Goal: Information Seeking & Learning: Learn about a topic

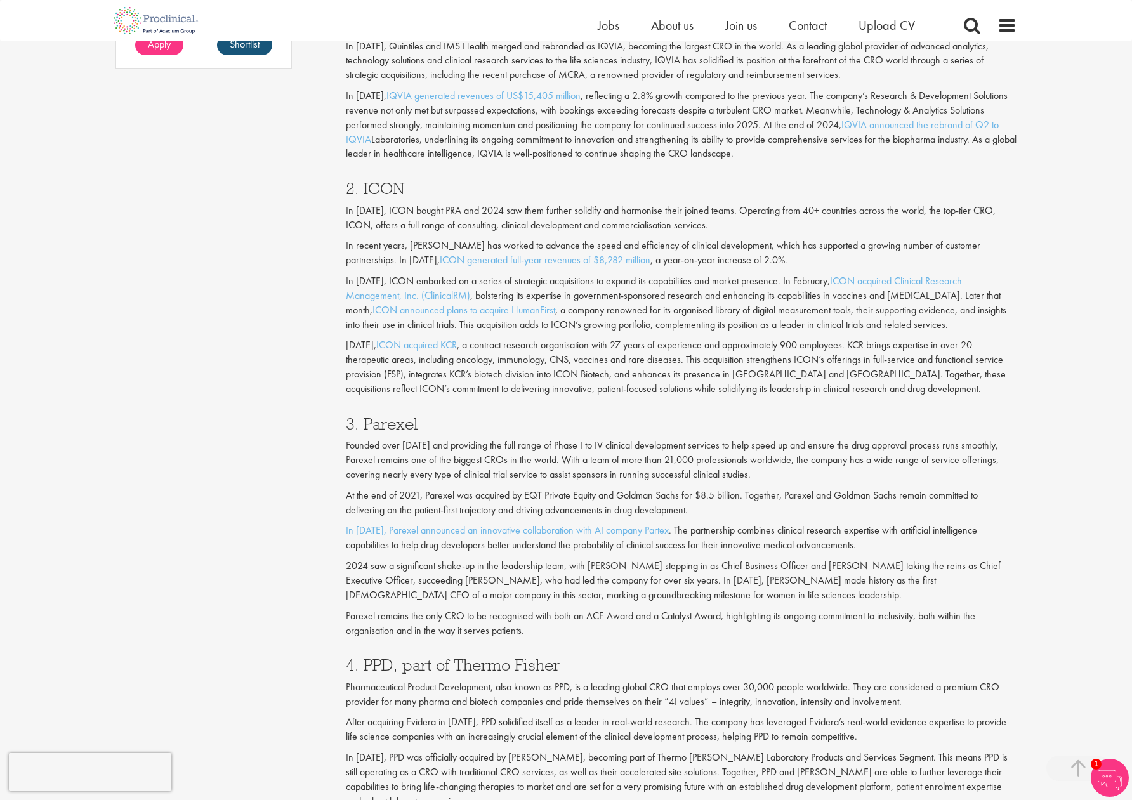
scroll to position [1269, 0]
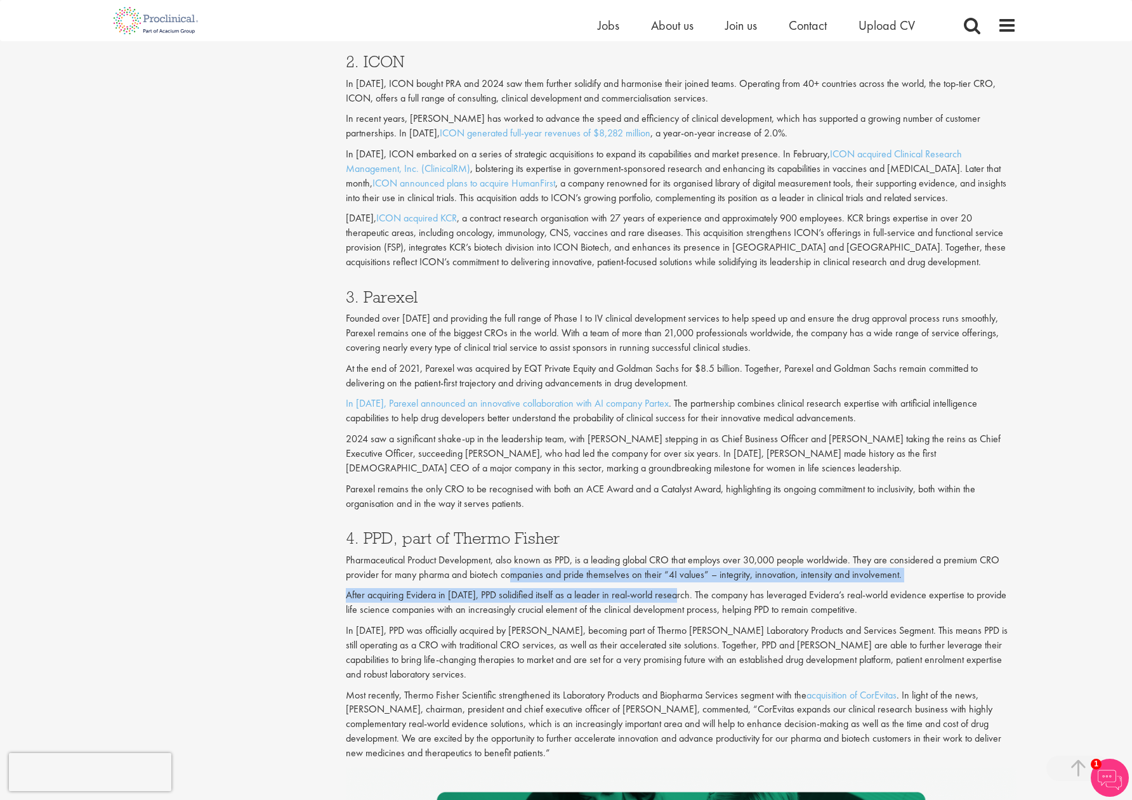
drag, startPoint x: 508, startPoint y: 569, endPoint x: 676, endPoint y: 591, distance: 169.5
click at [676, 591] on div "4. PPD, part of Thermo [PERSON_NAME] Pharmaceutical Product Development, also k…" at bounding box center [681, 641] width 690 height 249
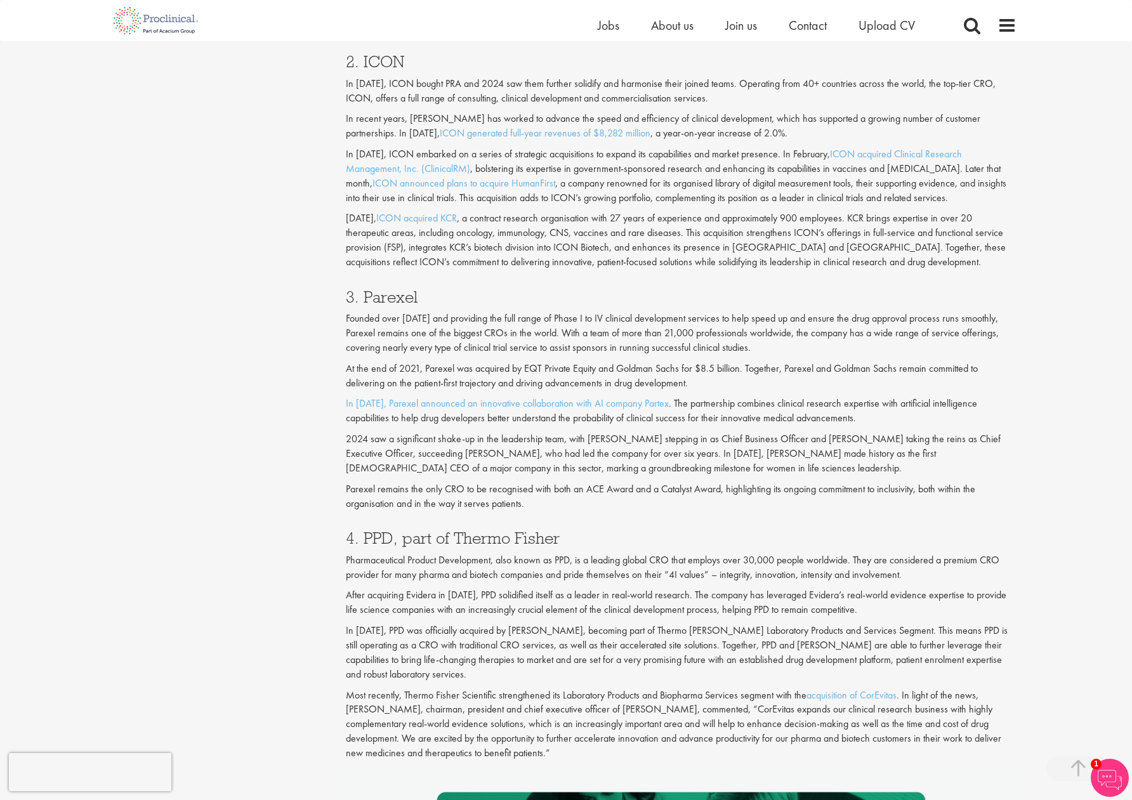
click at [367, 610] on p "After acquiring Evidera in [DATE], PPD solidified itself as a leader in real-wo…" at bounding box center [681, 602] width 671 height 29
click at [381, 647] on p "In [DATE], PPD was officially acquired by [PERSON_NAME], becoming part of Therm…" at bounding box center [681, 653] width 671 height 58
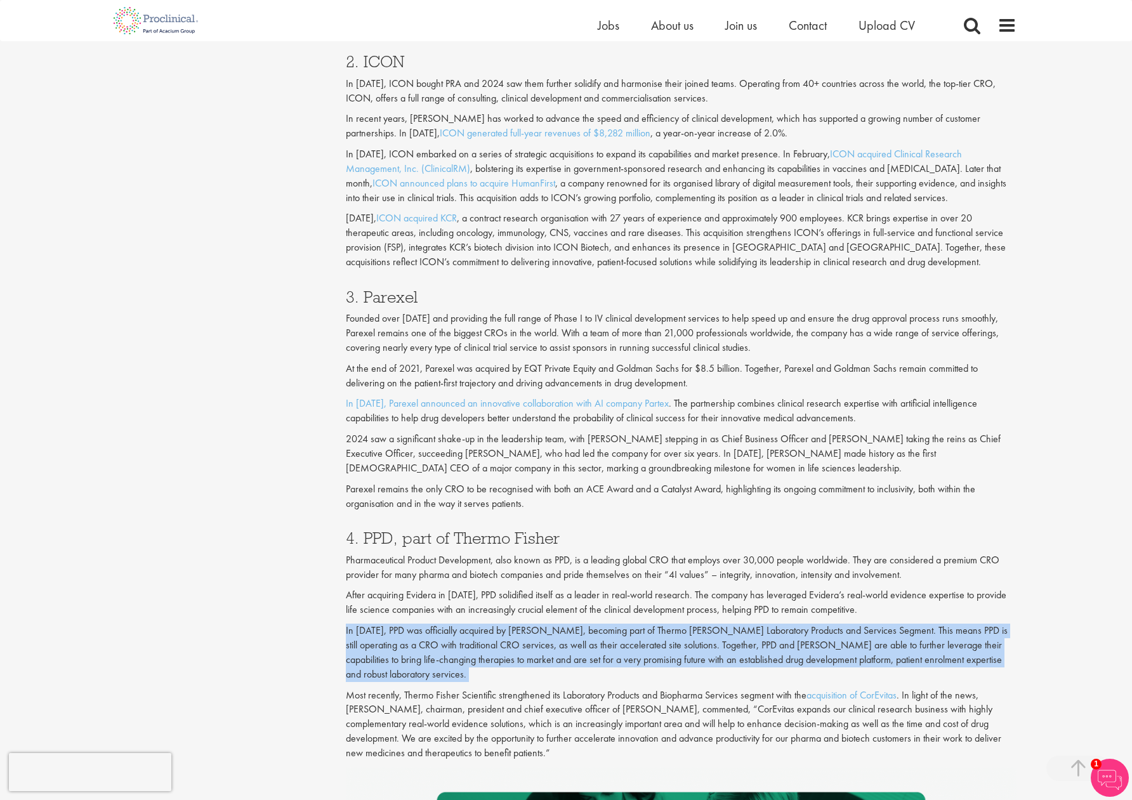
click at [381, 647] on p "In [DATE], PPD was officially acquired by [PERSON_NAME], becoming part of Therm…" at bounding box center [681, 653] width 671 height 58
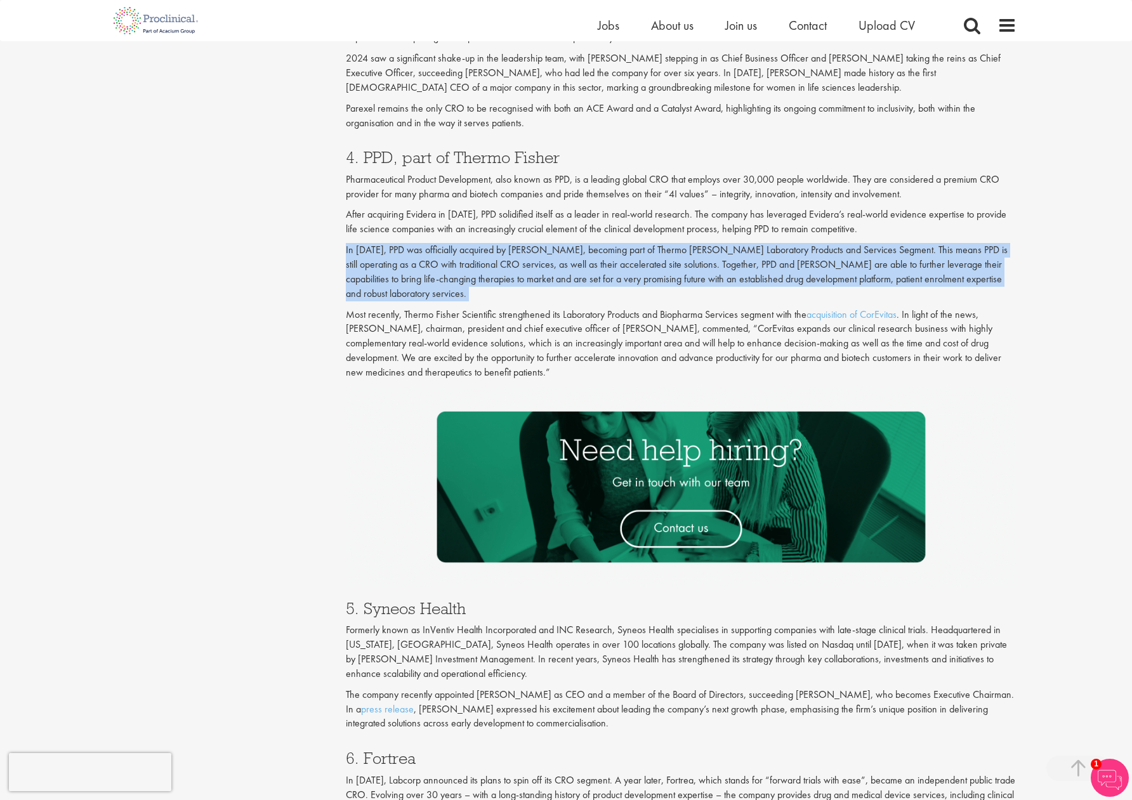
scroll to position [1713, 0]
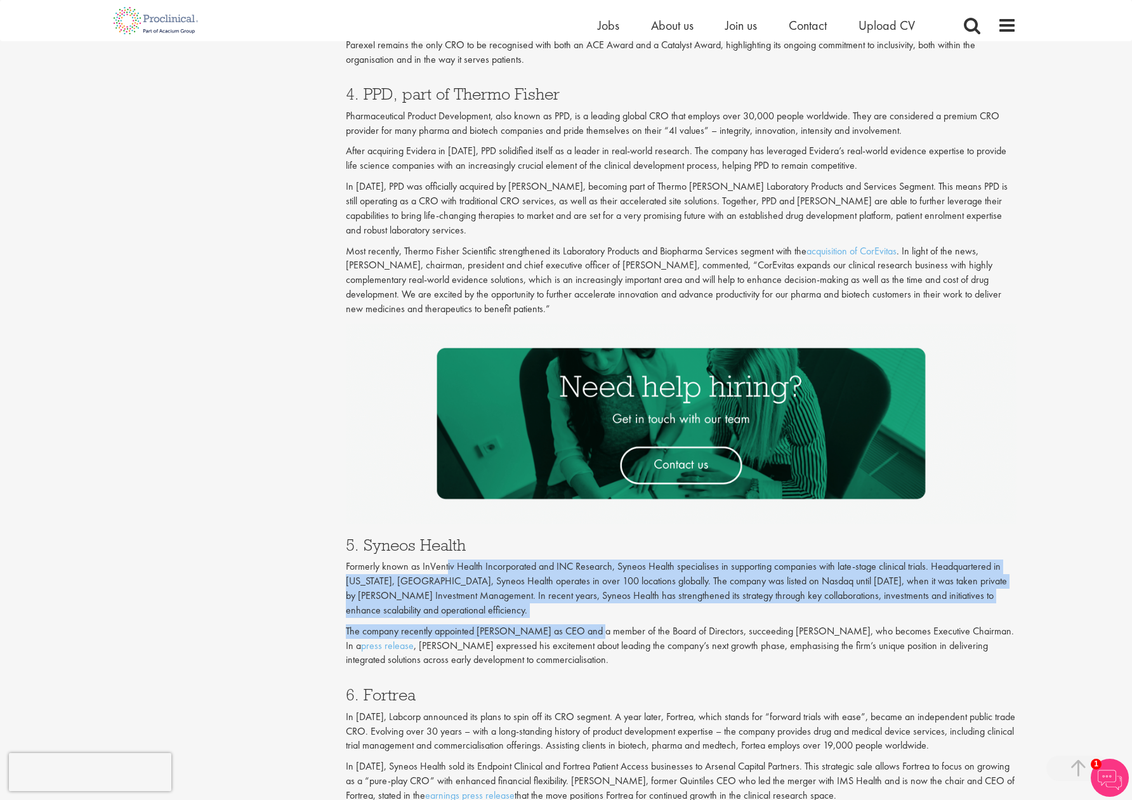
drag, startPoint x: 447, startPoint y: 565, endPoint x: 591, endPoint y: 625, distance: 155.9
click at [591, 625] on div "5. Syneos Health Formerly known as InVentiv Health Incorporated and INC Researc…" at bounding box center [681, 599] width 690 height 150
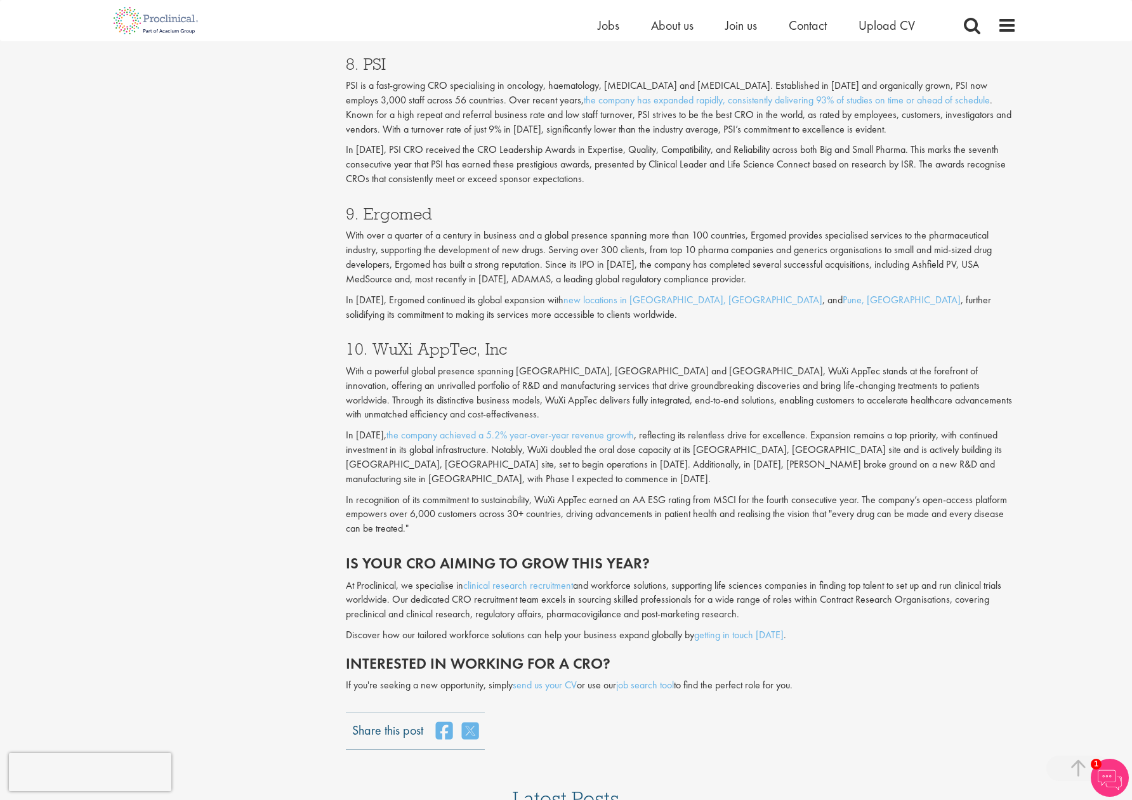
scroll to position [2728, 0]
